Goal: Transaction & Acquisition: Purchase product/service

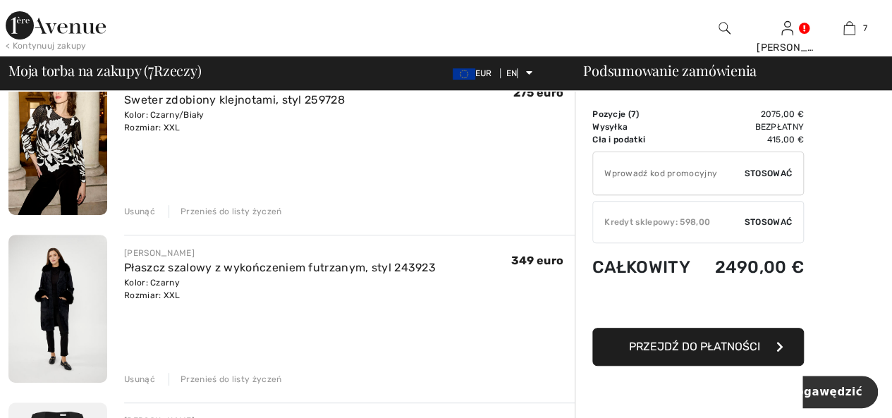
scroll to position [141, 0]
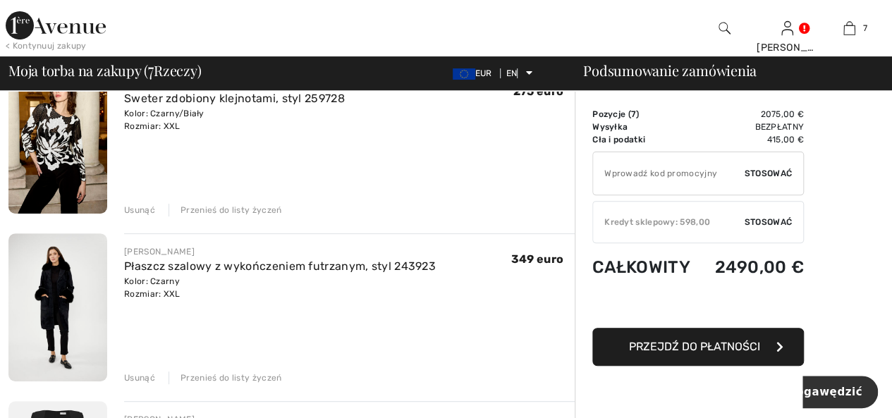
click at [232, 209] on font "Przenieś do listy życzeń" at bounding box center [230, 210] width 101 height 10
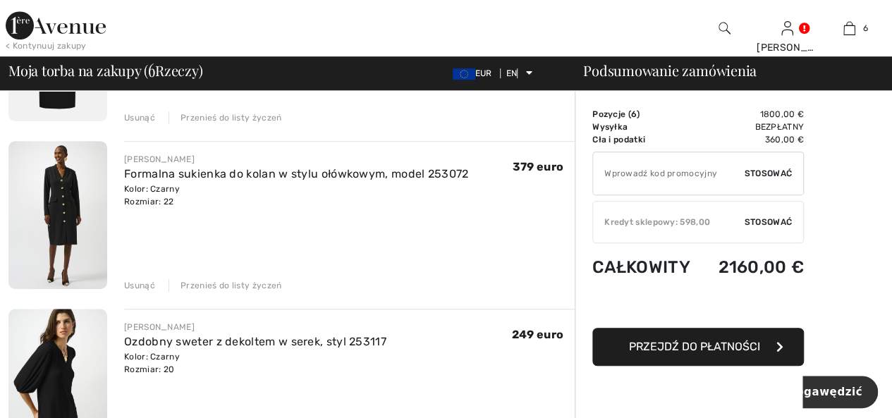
scroll to position [405, 0]
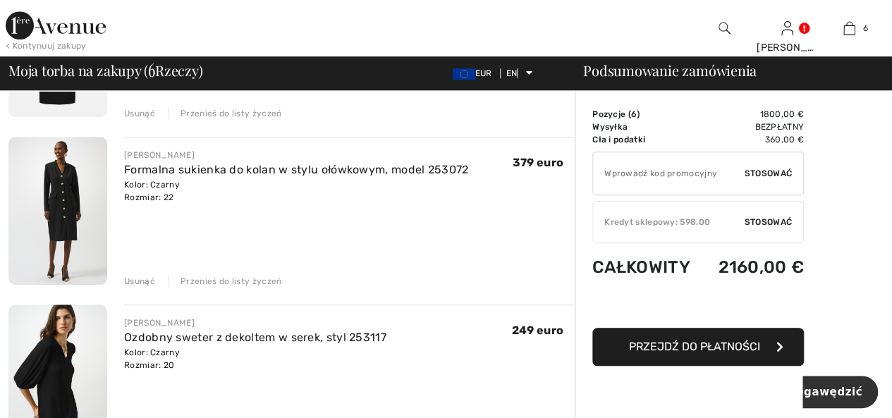
click at [235, 278] on font "Przenieś do listy życzeń" at bounding box center [230, 281] width 101 height 10
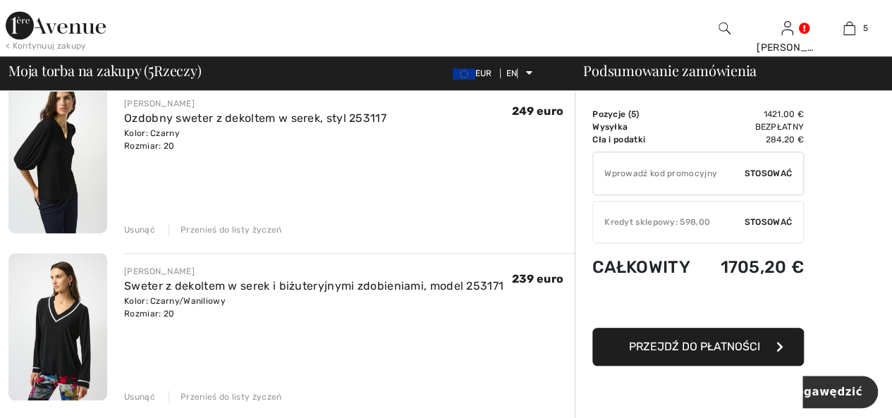
scroll to position [476, 0]
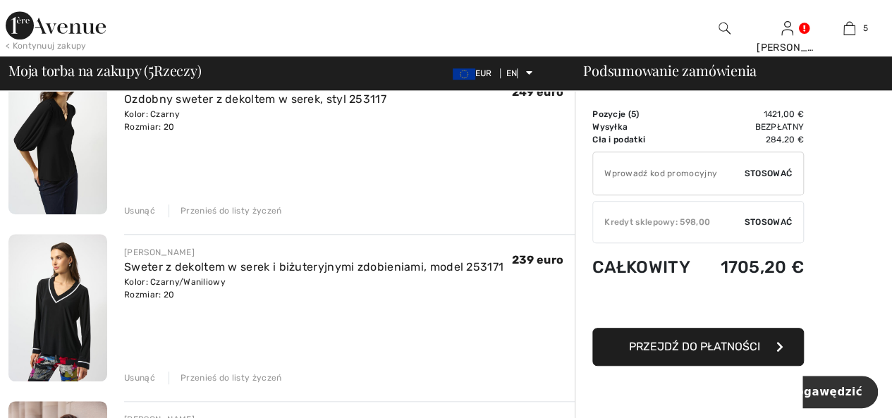
click at [257, 376] on font "Przenieś do listy życzeń" at bounding box center [230, 378] width 101 height 10
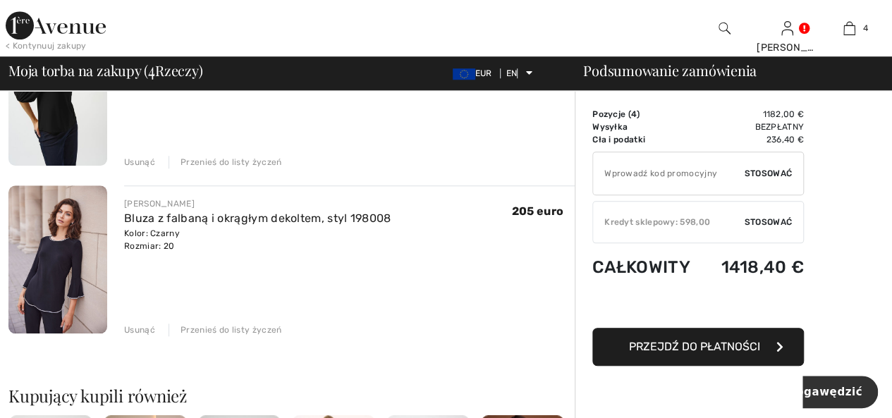
scroll to position [546, 0]
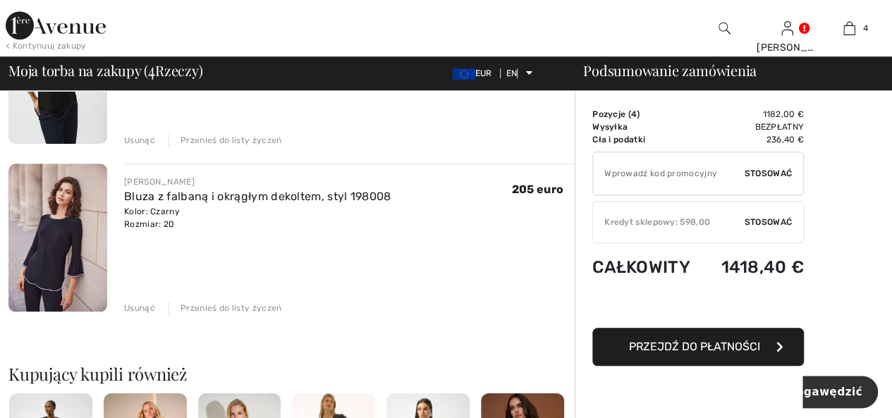
click at [258, 308] on font "Przenieś do listy życzeń" at bounding box center [230, 308] width 101 height 10
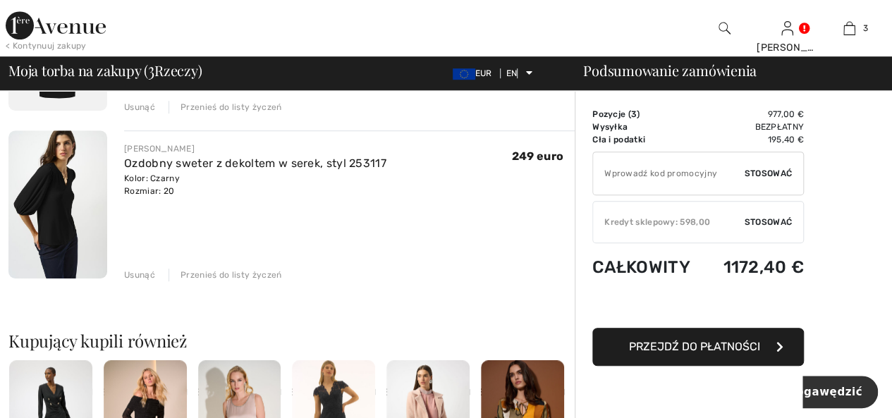
scroll to position [423, 0]
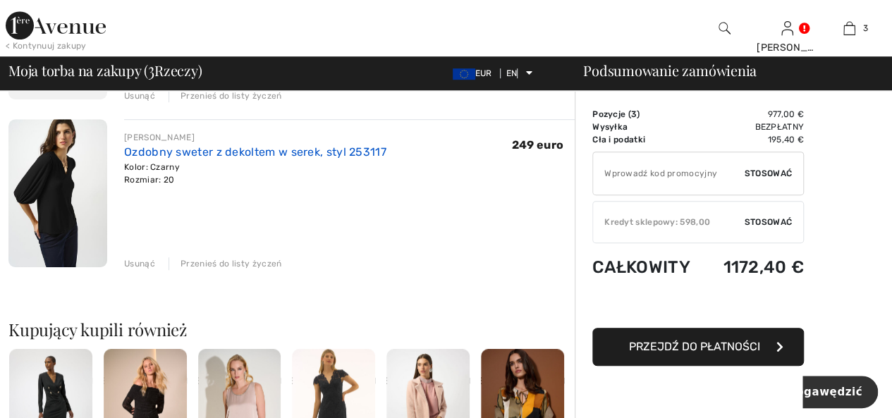
click at [238, 149] on font "Ozdobny sweter z dekoltem w serek, styl 253117" at bounding box center [255, 151] width 262 height 13
